Goal: Transaction & Acquisition: Download file/media

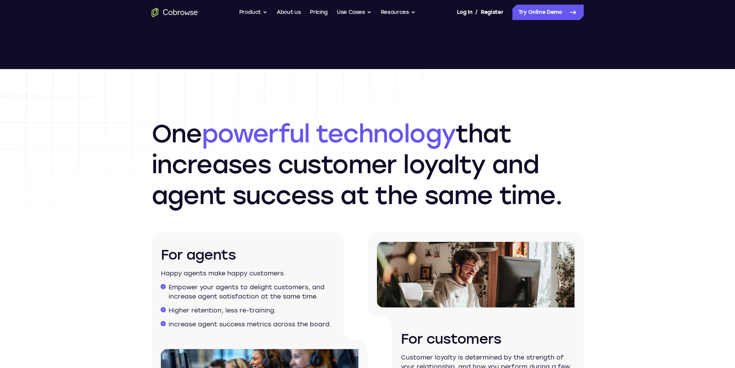
scroll to position [926, 0]
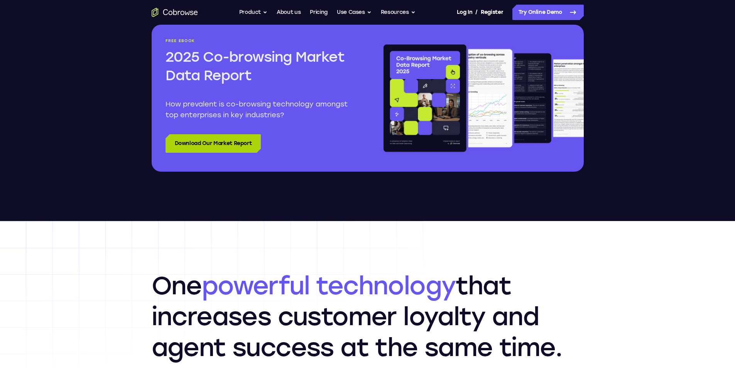
click at [222, 149] on link "Download Our Market Report" at bounding box center [213, 143] width 96 height 19
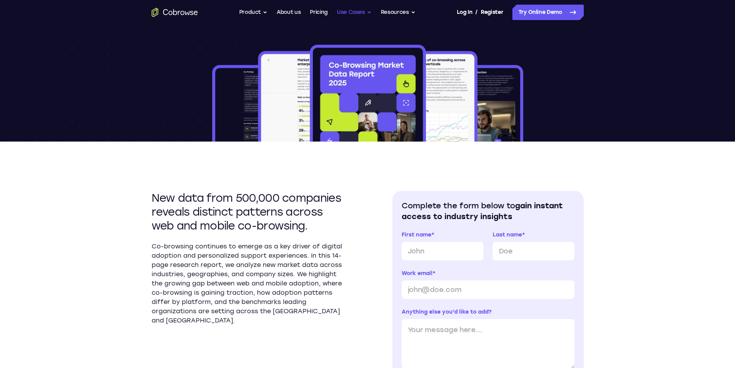
scroll to position [116, 0]
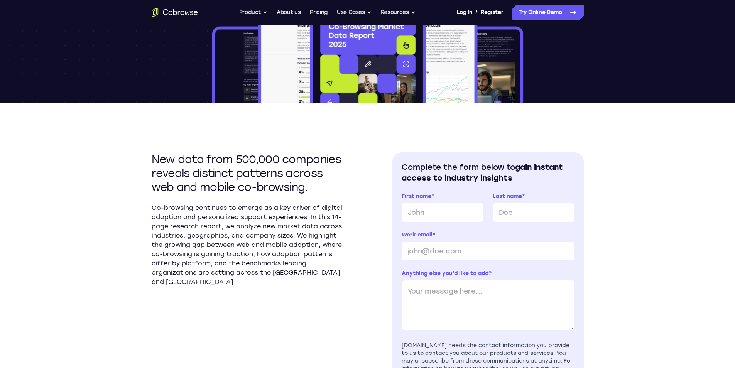
click at [182, 138] on div "New data from 500,000 companies reveals distinct patterns across web and mobile…" at bounding box center [368, 298] width 432 height 391
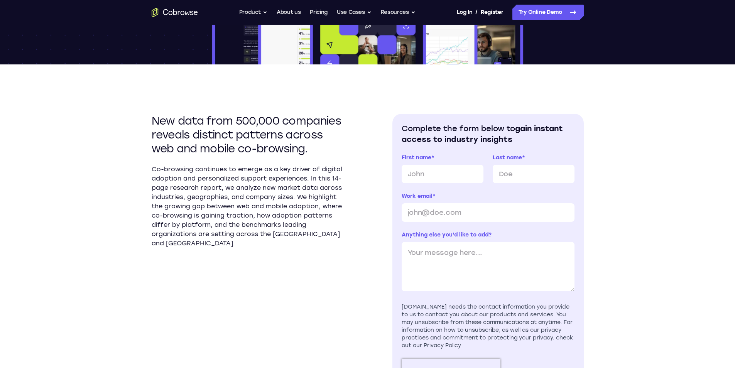
click at [240, 104] on div "New data from 500,000 companies reveals distinct patterns across web and mobile…" at bounding box center [368, 259] width 432 height 391
click at [338, 104] on div "New data from 500,000 companies reveals distinct patterns across web and mobile…" at bounding box center [368, 259] width 432 height 391
click at [472, 87] on div "New data from 500,000 companies reveals distinct patterns across web and mobile…" at bounding box center [368, 259] width 432 height 391
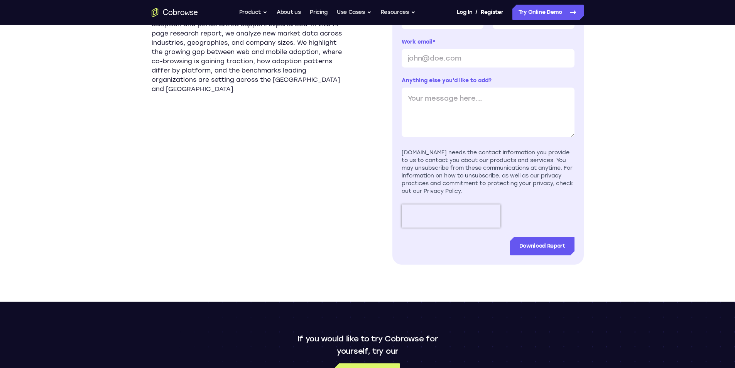
click at [344, 76] on div "New data from 500,000 companies reveals distinct patterns across web and mobile…" at bounding box center [368, 105] width 432 height 391
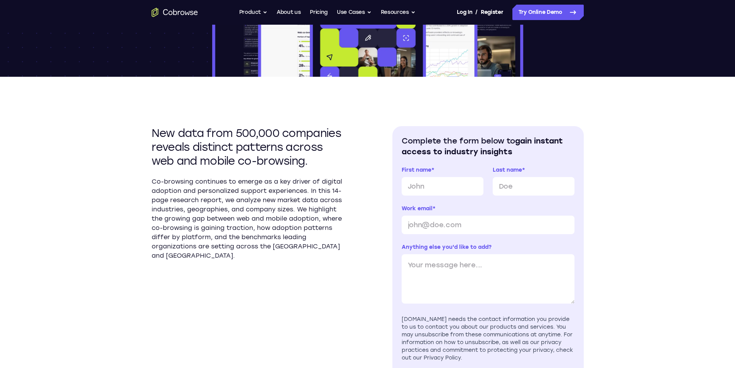
scroll to position [116, 0]
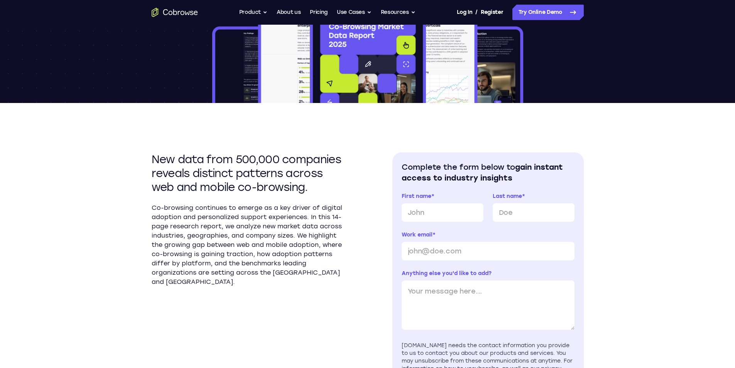
click at [389, 90] on img at bounding box center [368, 54] width 314 height 98
